Goal: Check status: Check status

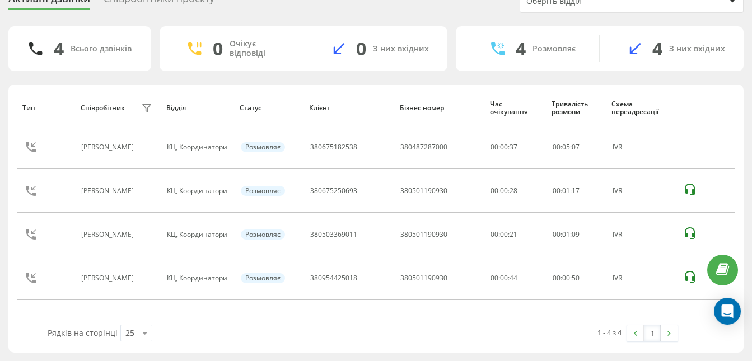
scroll to position [52, 0]
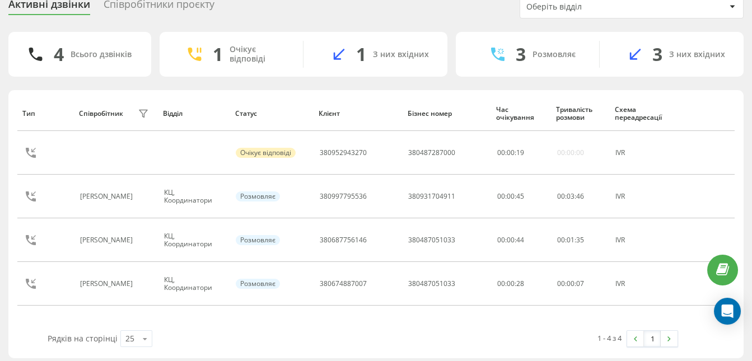
scroll to position [52, 0]
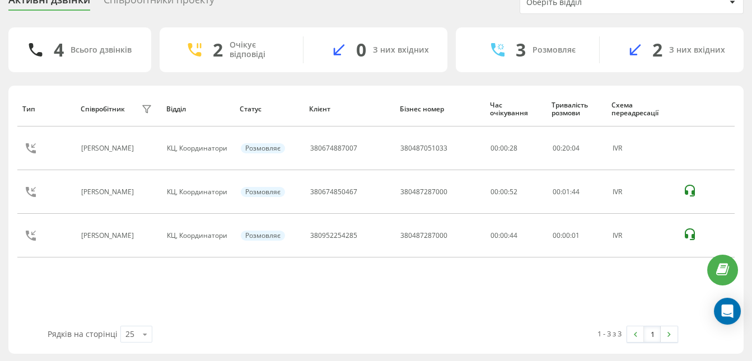
scroll to position [52, 0]
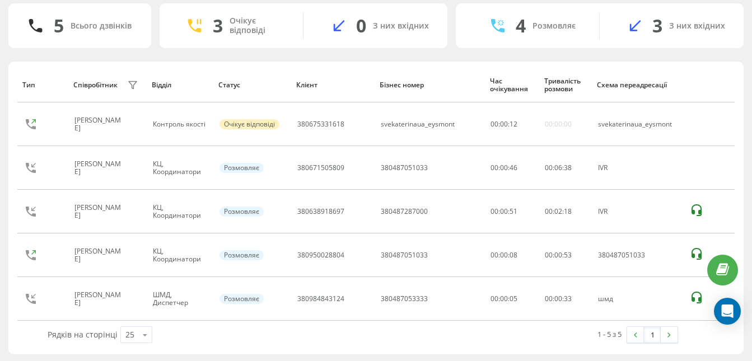
scroll to position [52, 0]
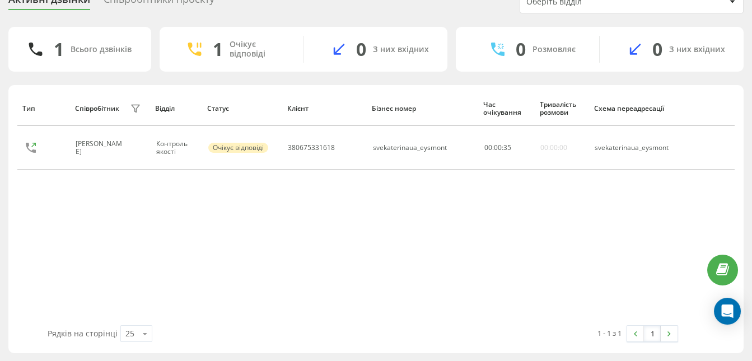
scroll to position [35, 0]
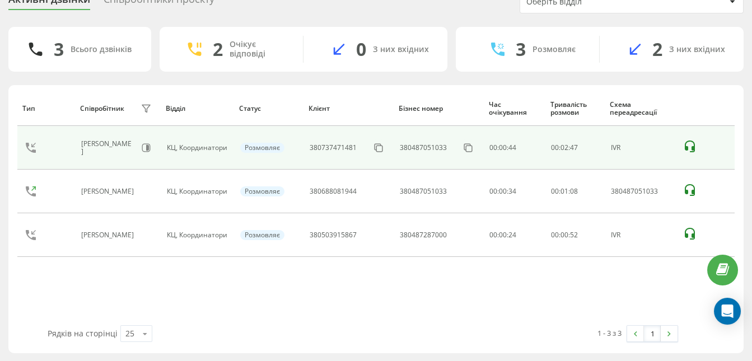
scroll to position [52, 0]
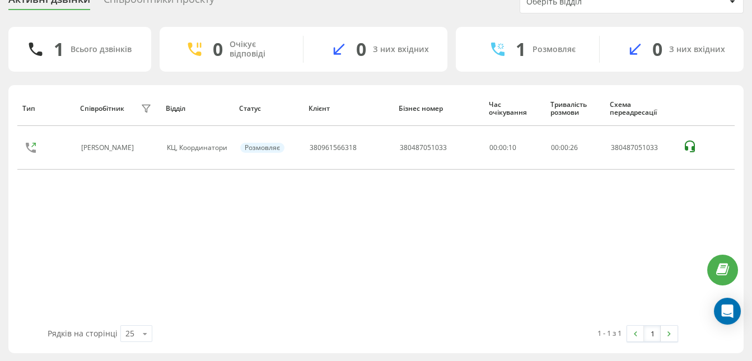
scroll to position [35, 0]
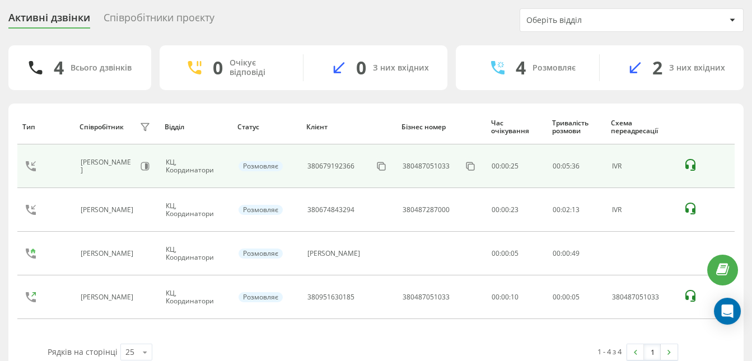
scroll to position [52, 0]
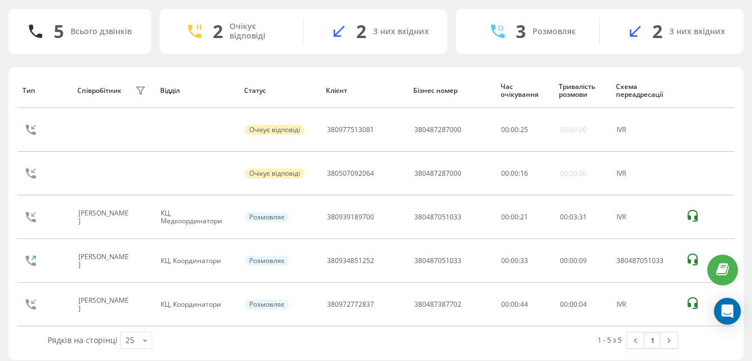
scroll to position [76, 0]
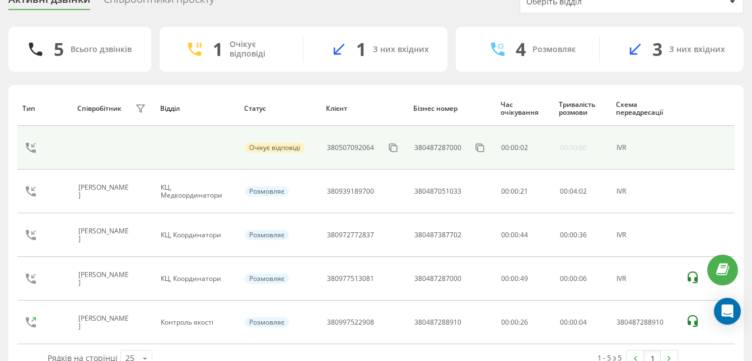
scroll to position [76, 0]
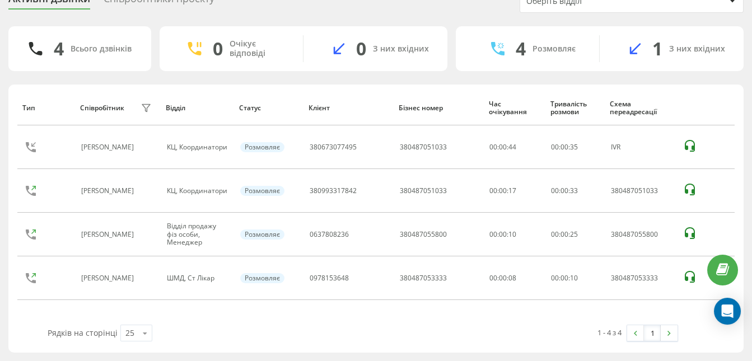
scroll to position [52, 0]
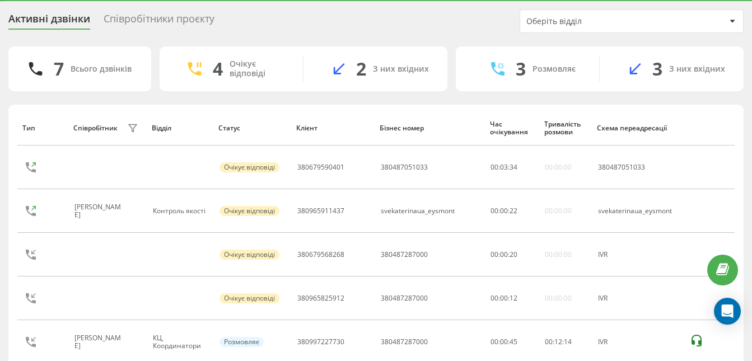
scroll to position [10, 0]
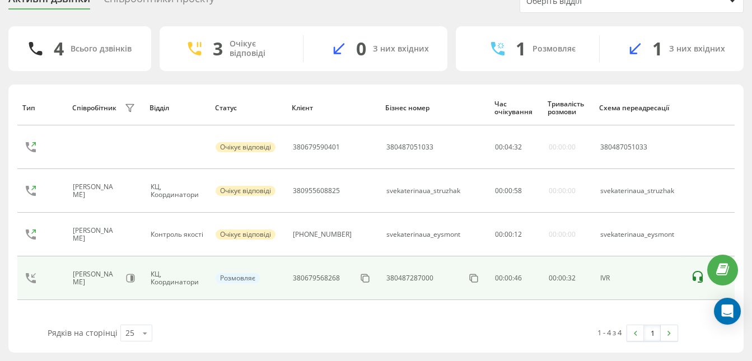
scroll to position [52, 0]
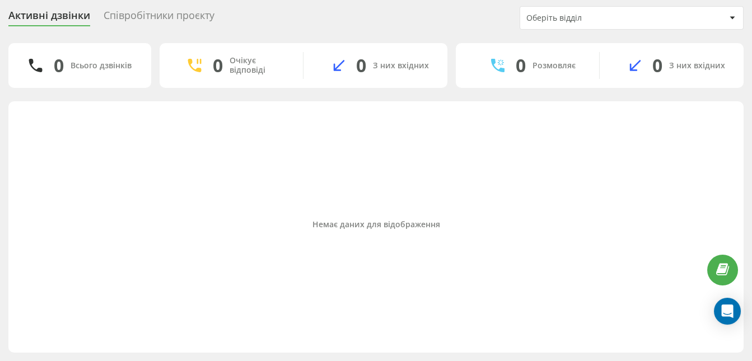
scroll to position [35, 0]
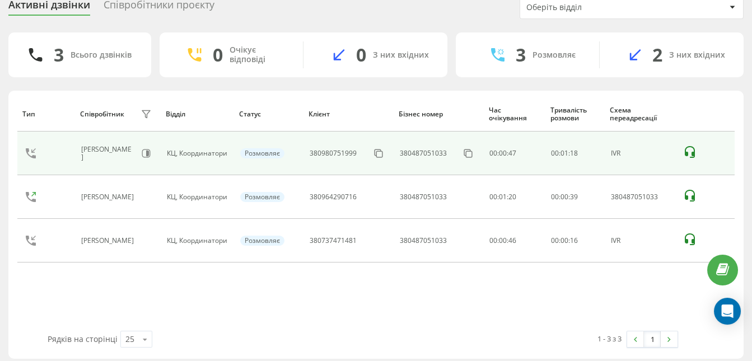
scroll to position [52, 0]
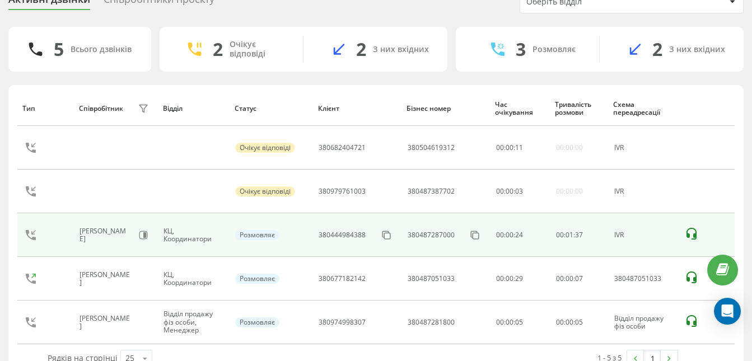
scroll to position [76, 0]
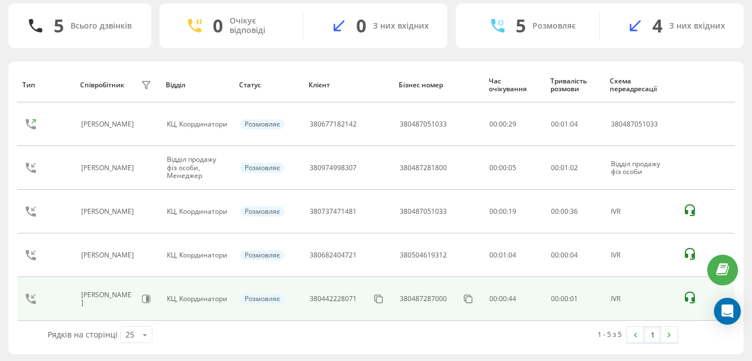
scroll to position [52, 0]
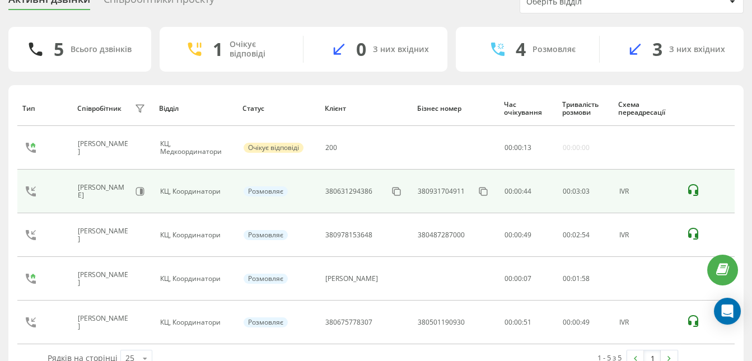
scroll to position [76, 0]
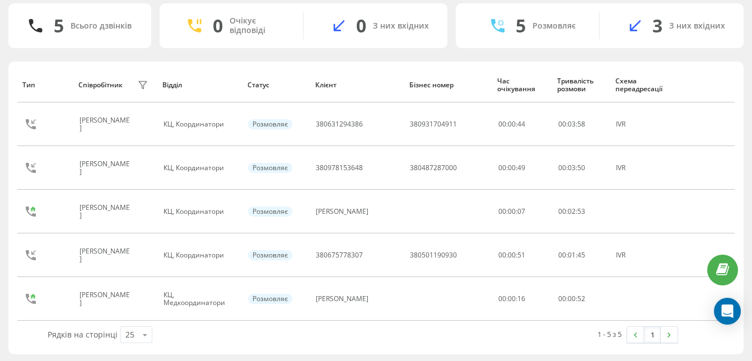
scroll to position [52, 0]
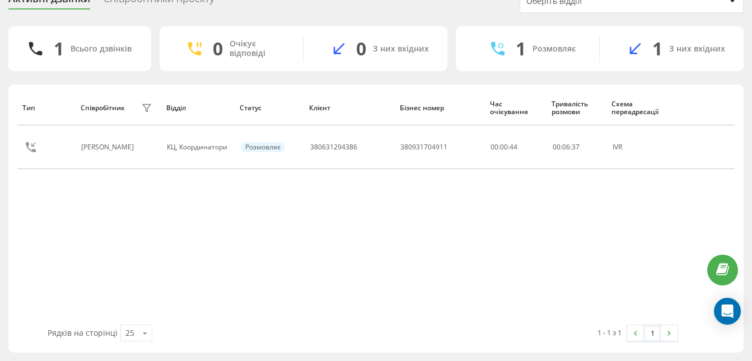
scroll to position [52, 0]
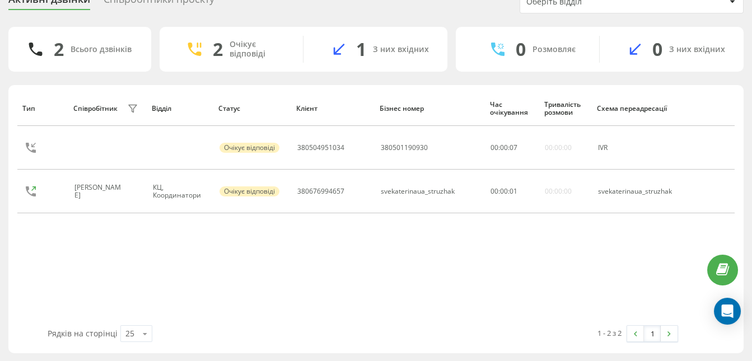
scroll to position [35, 0]
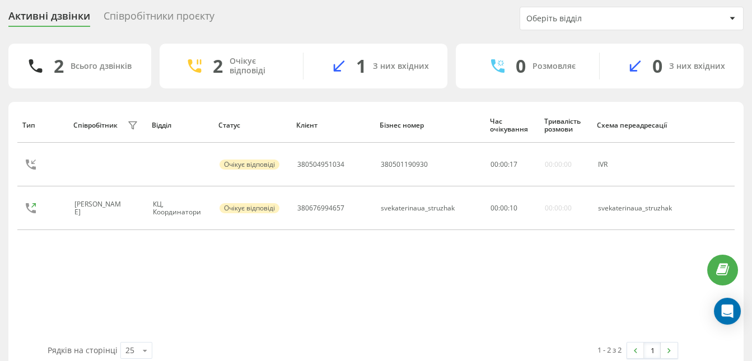
scroll to position [35, 0]
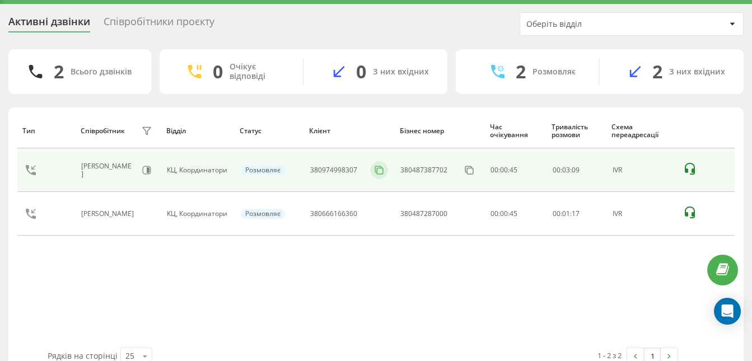
scroll to position [52, 0]
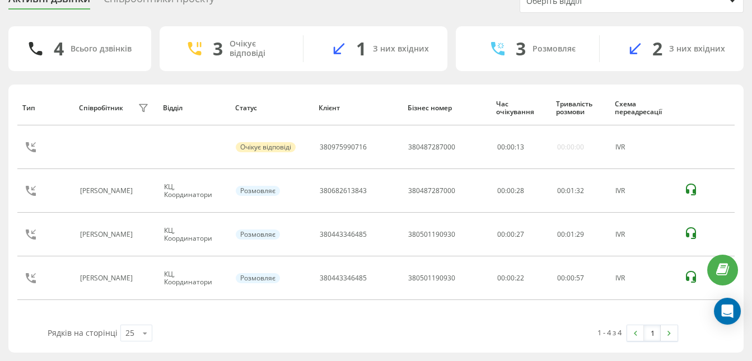
scroll to position [52, 0]
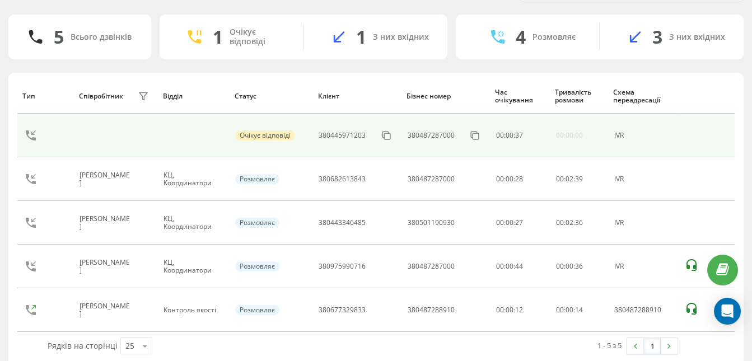
scroll to position [76, 0]
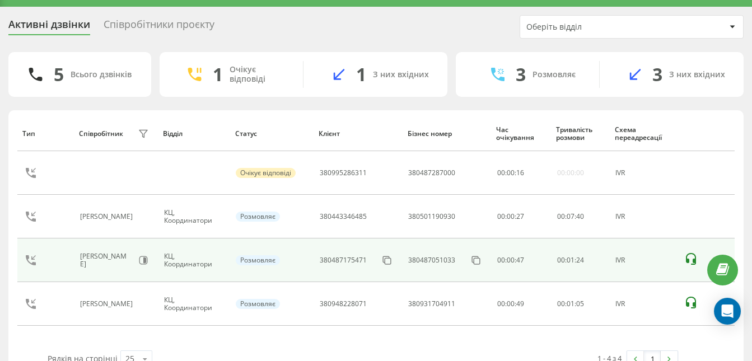
scroll to position [51, 0]
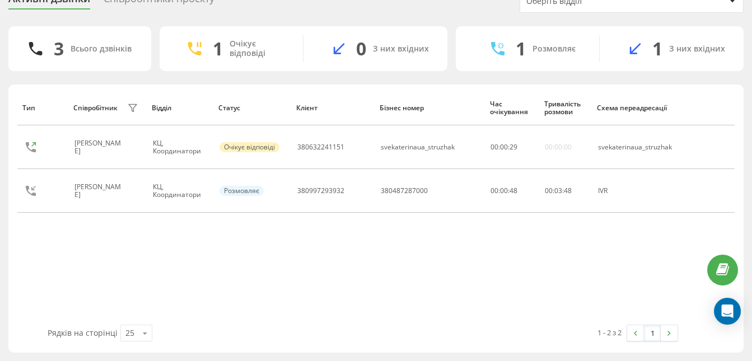
scroll to position [52, 0]
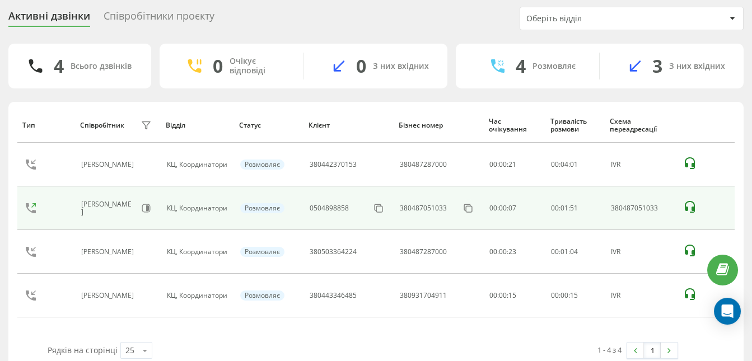
scroll to position [52, 0]
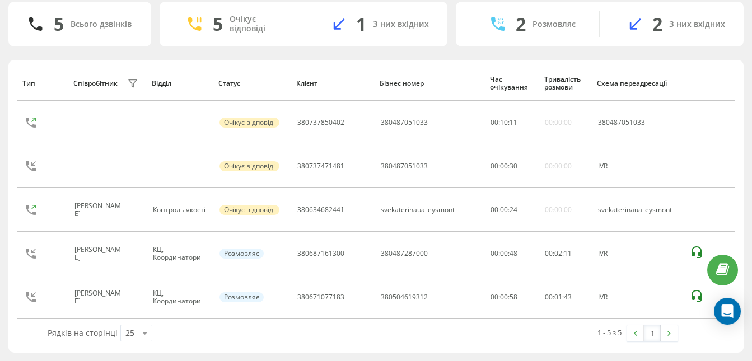
scroll to position [76, 0]
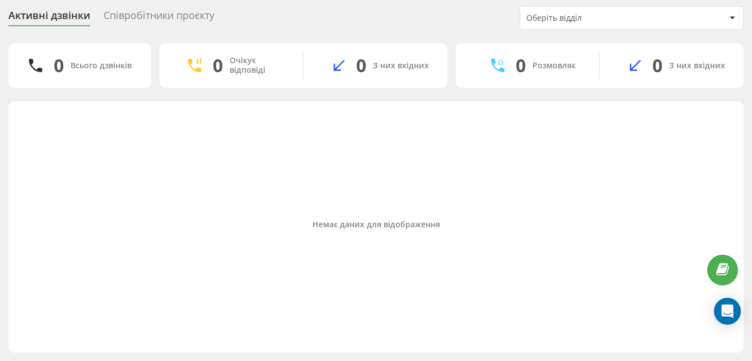
scroll to position [35, 0]
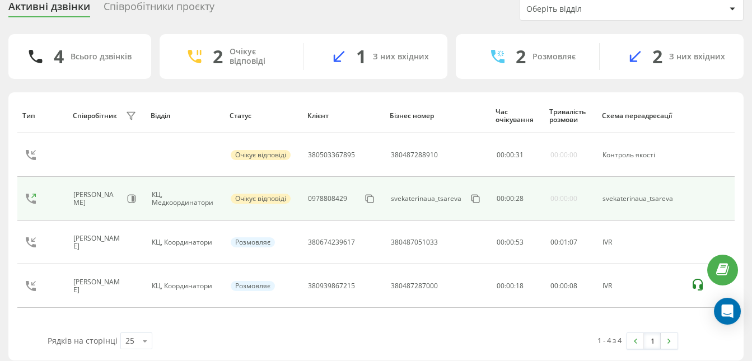
scroll to position [52, 0]
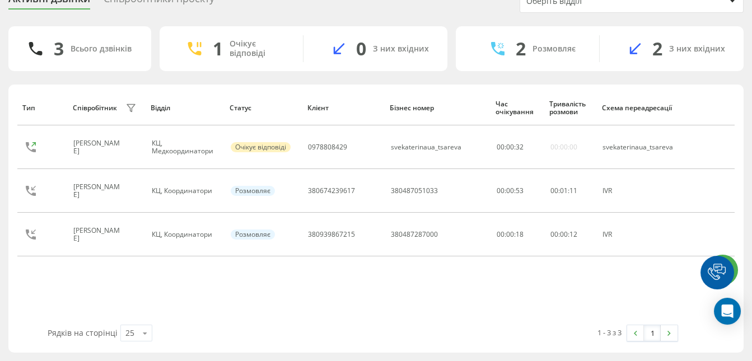
scroll to position [52, 0]
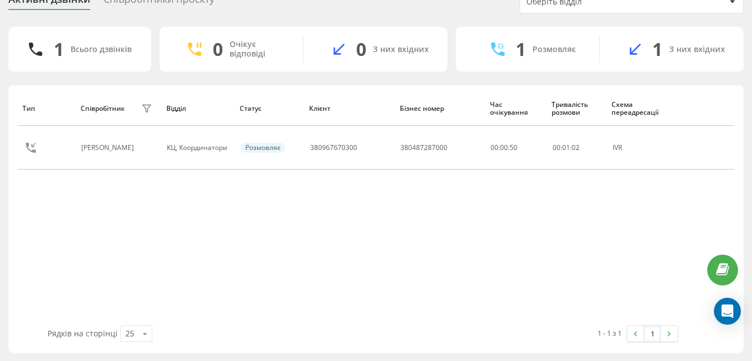
scroll to position [35, 0]
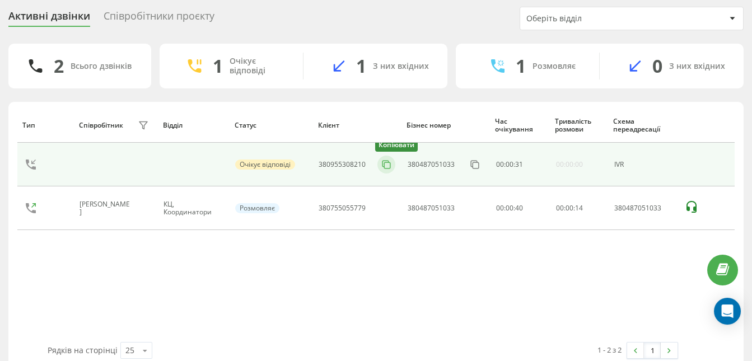
click at [389, 166] on icon at bounding box center [386, 164] width 11 height 11
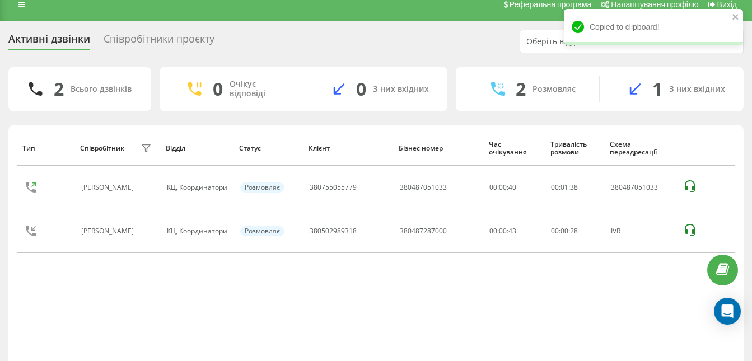
scroll to position [0, 0]
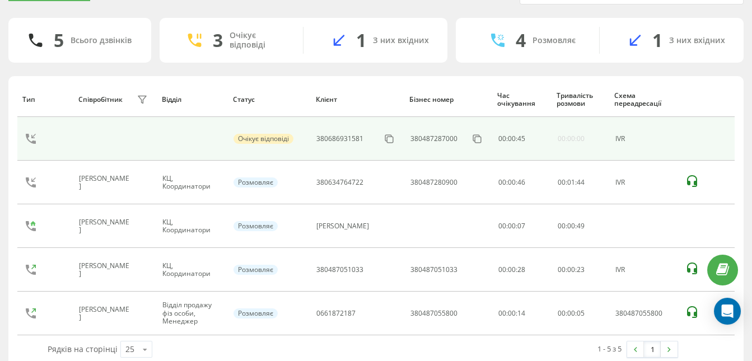
scroll to position [76, 0]
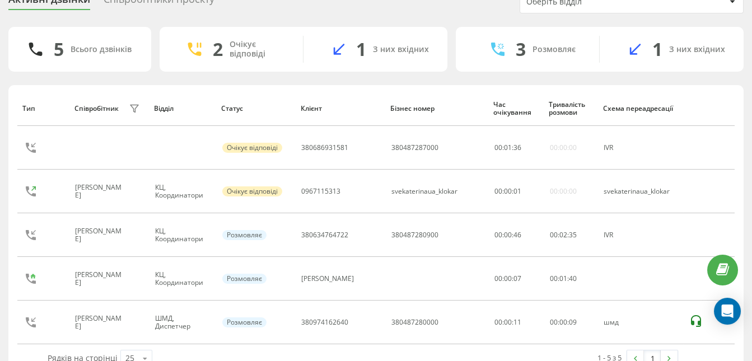
scroll to position [76, 0]
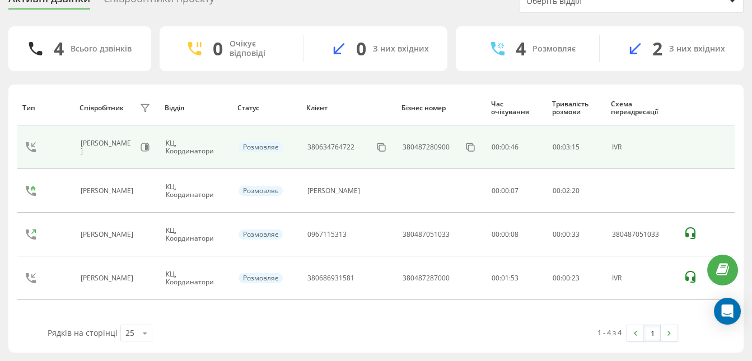
scroll to position [52, 0]
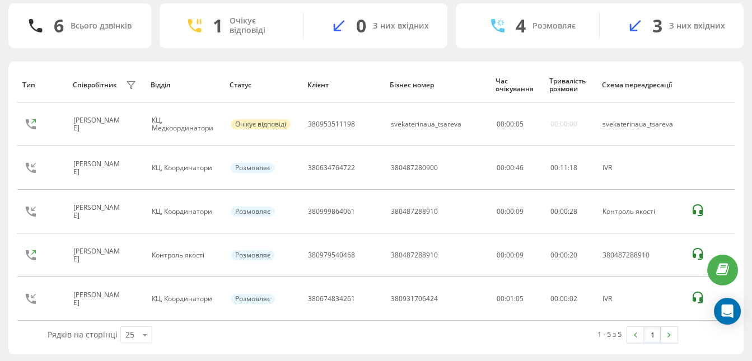
scroll to position [52, 0]
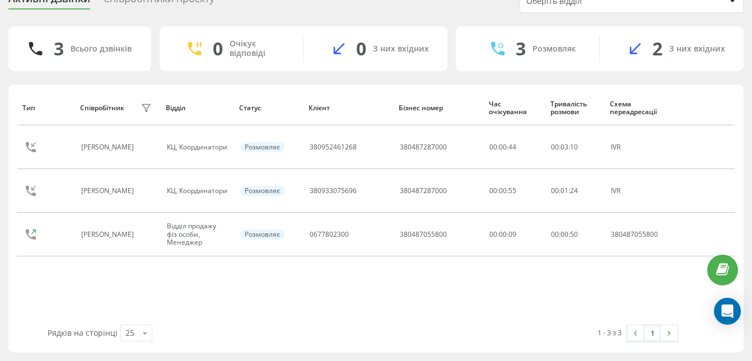
scroll to position [52, 0]
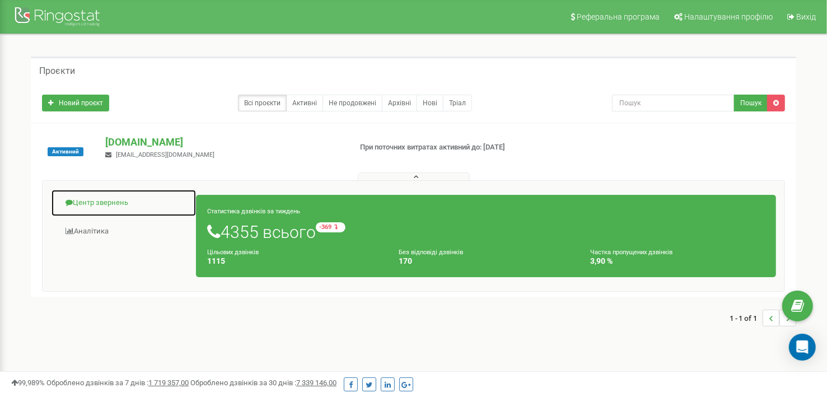
click at [81, 199] on link "Центр звернень" at bounding box center [124, 202] width 146 height 27
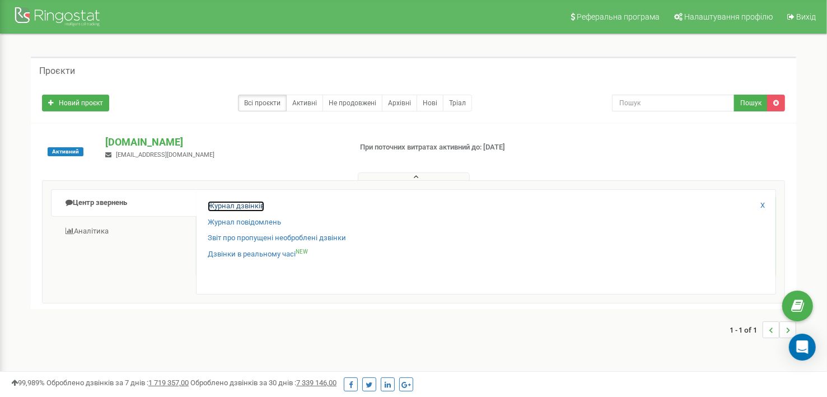
drag, startPoint x: 248, startPoint y: 206, endPoint x: 328, endPoint y: 211, distance: 79.7
click at [249, 206] on link "Журнал дзвінків" at bounding box center [236, 206] width 57 height 11
click at [260, 206] on link "Журнал дзвінків" at bounding box center [236, 206] width 57 height 11
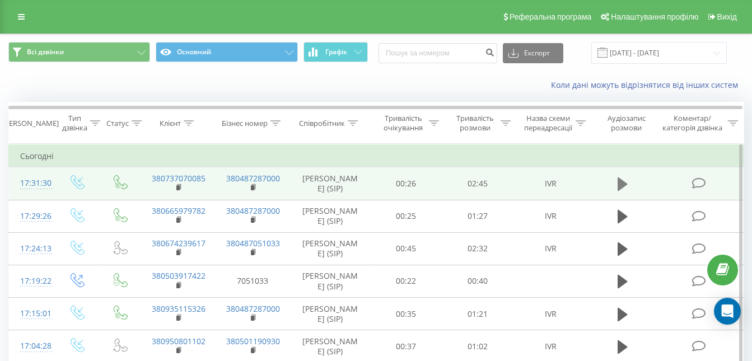
click at [618, 190] on icon at bounding box center [623, 184] width 10 height 16
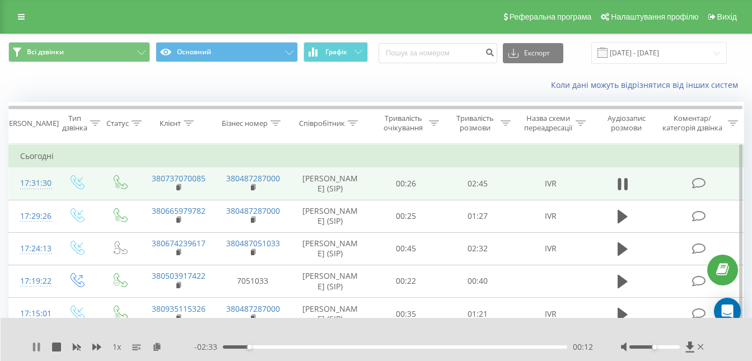
click at [38, 344] on icon at bounding box center [39, 347] width 2 height 9
click at [32, 348] on icon at bounding box center [36, 347] width 9 height 9
click at [33, 348] on icon at bounding box center [36, 347] width 9 height 9
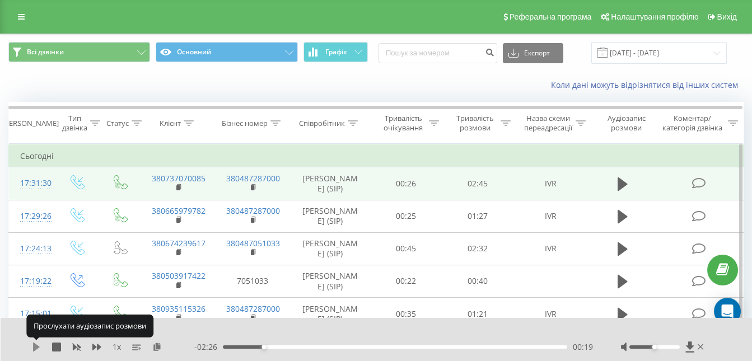
click at [32, 350] on icon at bounding box center [36, 347] width 9 height 9
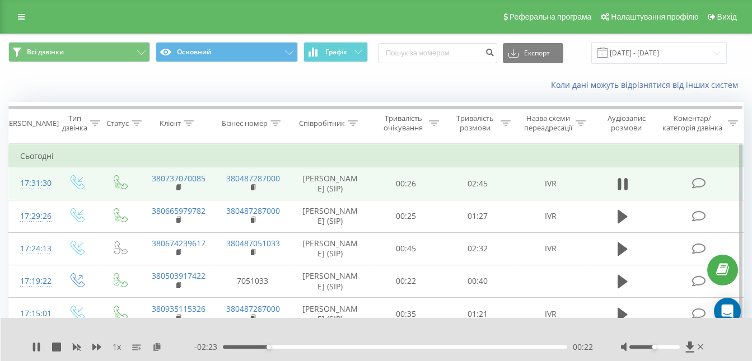
click at [257, 346] on div "00:22" at bounding box center [395, 347] width 345 height 3
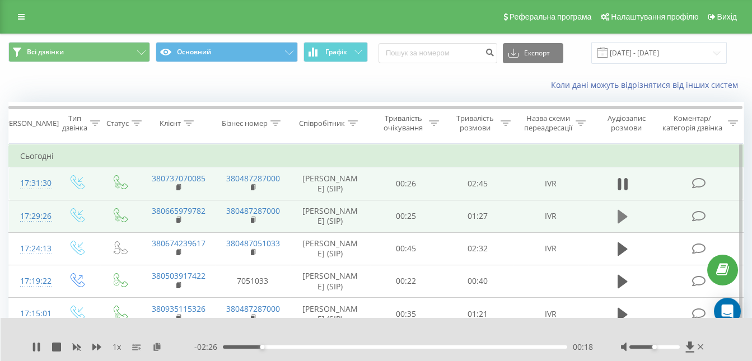
click at [621, 224] on icon at bounding box center [623, 216] width 10 height 13
click at [620, 191] on icon at bounding box center [623, 184] width 10 height 13
click at [116, 346] on span "1 x" at bounding box center [117, 347] width 8 height 11
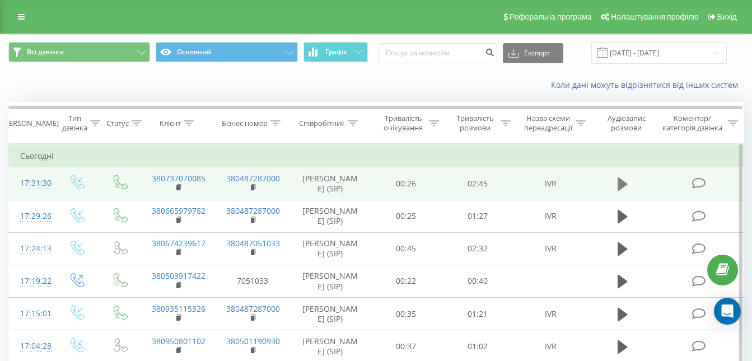
click at [626, 191] on icon at bounding box center [623, 184] width 10 height 13
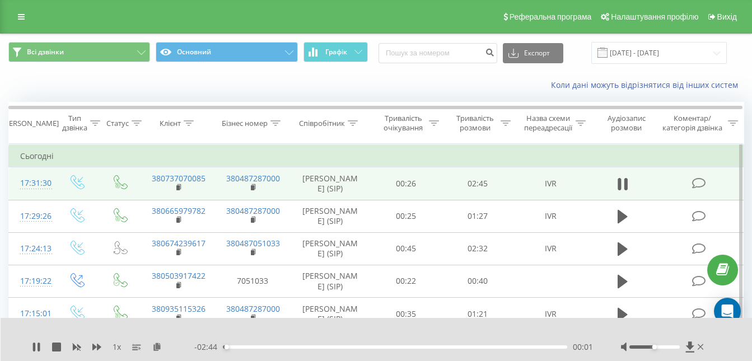
click at [249, 346] on div "00:01" at bounding box center [395, 347] width 345 height 3
click at [242, 346] on div "00:09" at bounding box center [395, 347] width 345 height 3
click at [232, 347] on div "00:04" at bounding box center [395, 347] width 345 height 3
click at [116, 345] on span "1 x" at bounding box center [117, 347] width 8 height 11
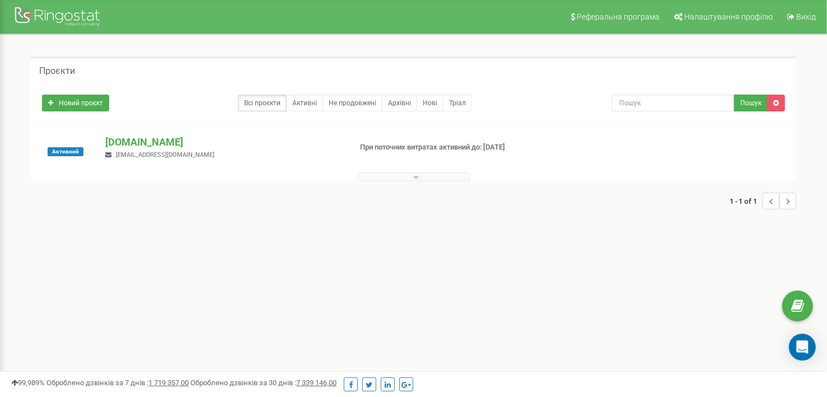
click at [417, 177] on icon at bounding box center [416, 177] width 5 height 8
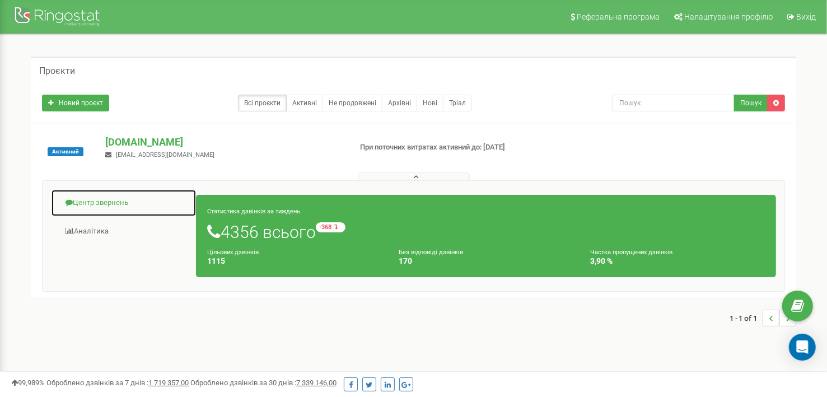
click at [104, 201] on link "Центр звернень" at bounding box center [124, 202] width 146 height 27
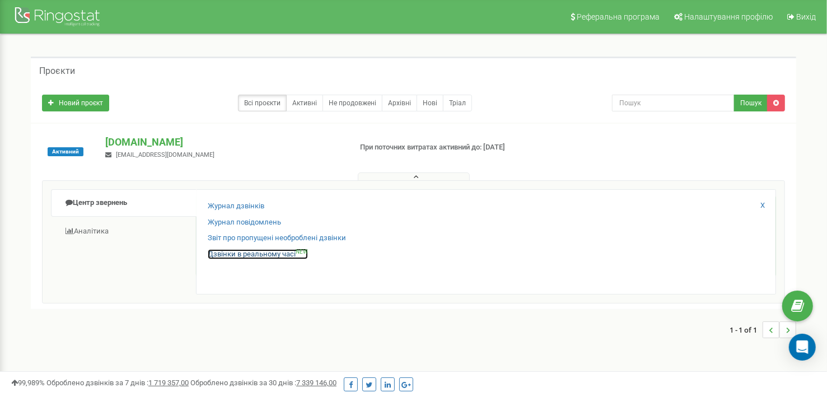
click at [261, 255] on link "Дзвінки в реальному часі NEW" at bounding box center [258, 254] width 100 height 11
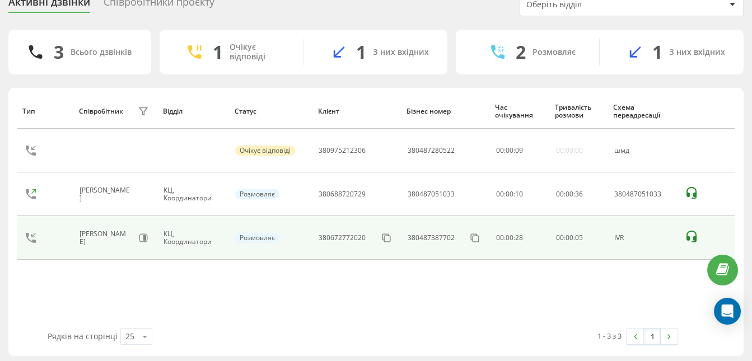
scroll to position [52, 0]
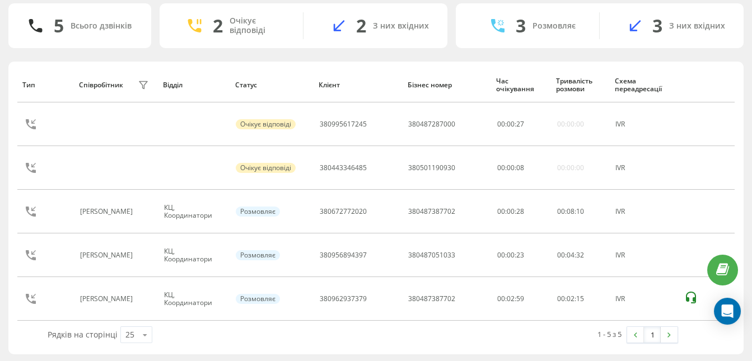
scroll to position [52, 0]
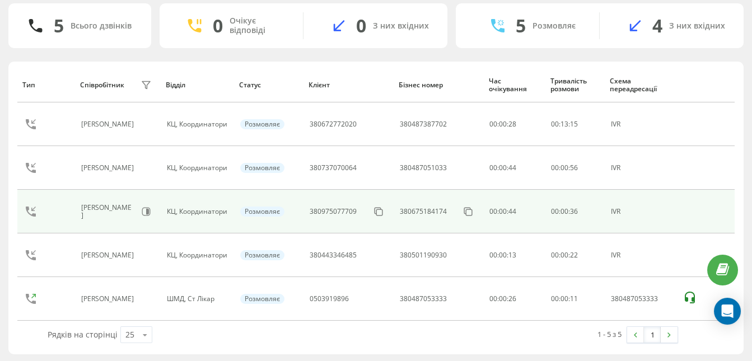
scroll to position [52, 0]
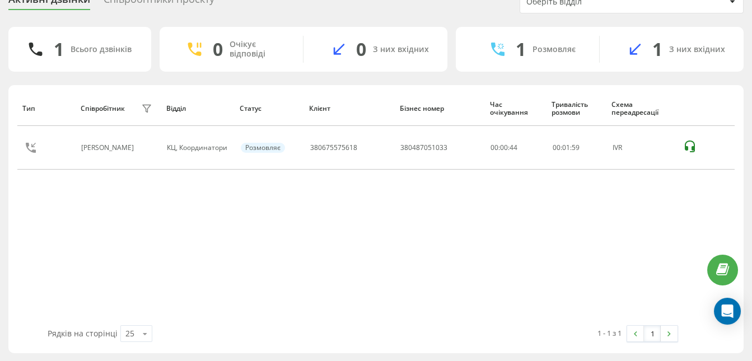
scroll to position [35, 0]
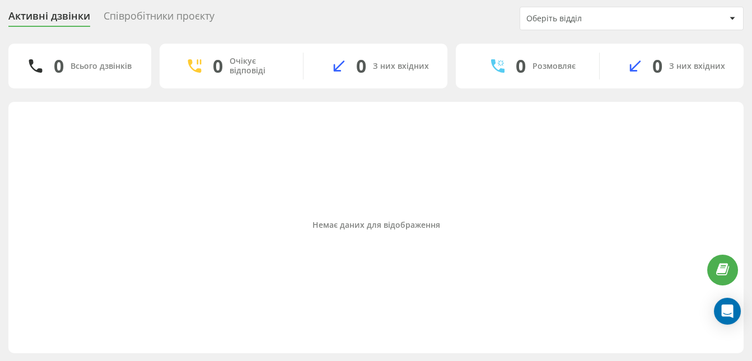
scroll to position [35, 0]
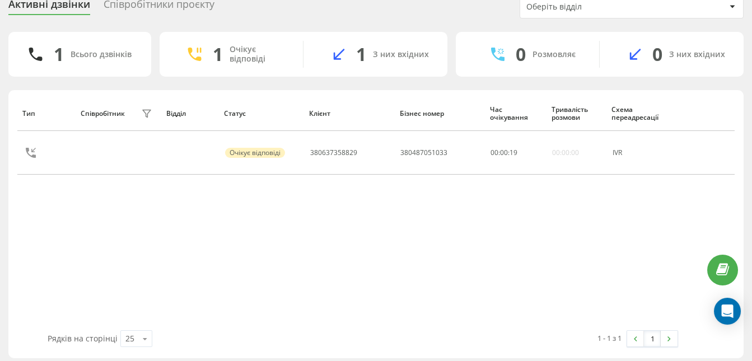
scroll to position [52, 0]
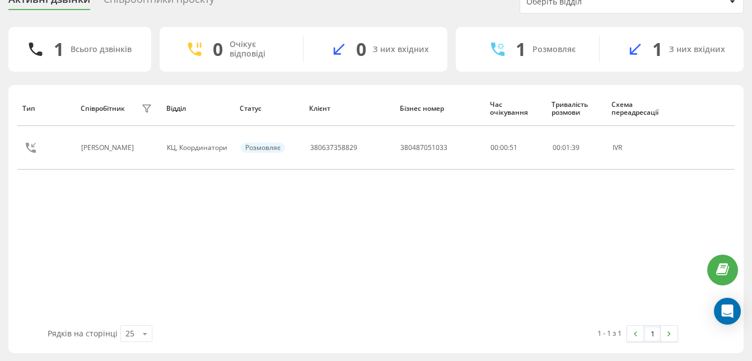
scroll to position [35, 0]
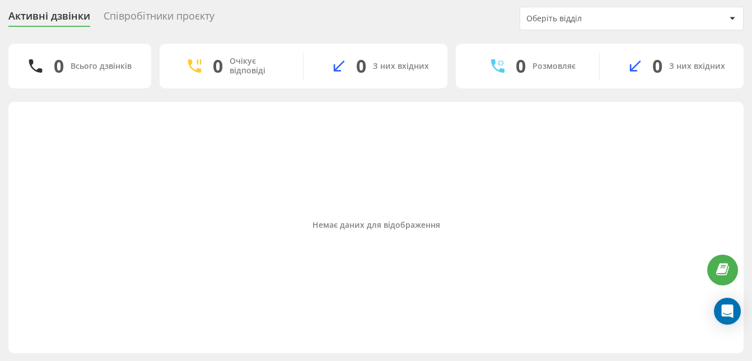
scroll to position [35, 0]
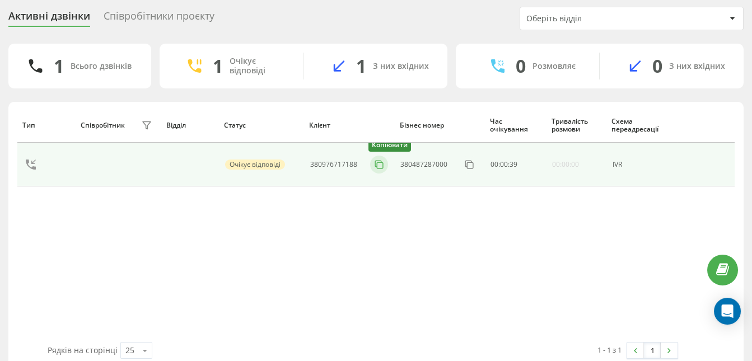
click at [380, 165] on icon at bounding box center [379, 164] width 11 height 11
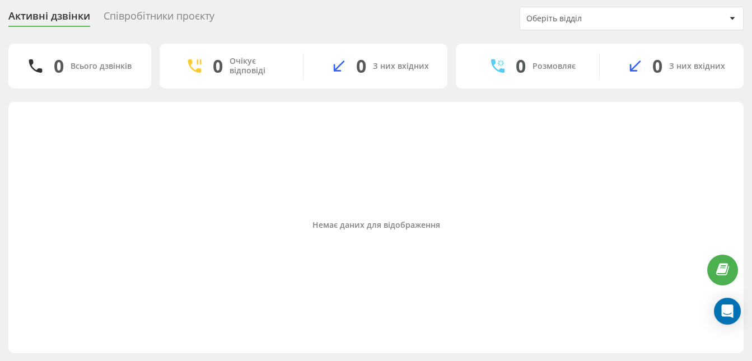
scroll to position [35, 0]
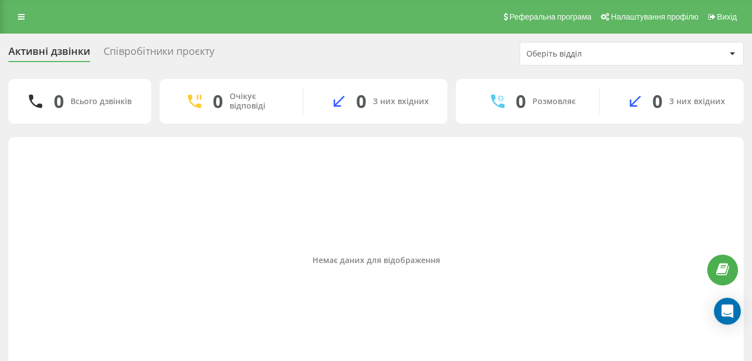
scroll to position [35, 0]
